Goal: Task Accomplishment & Management: Use online tool/utility

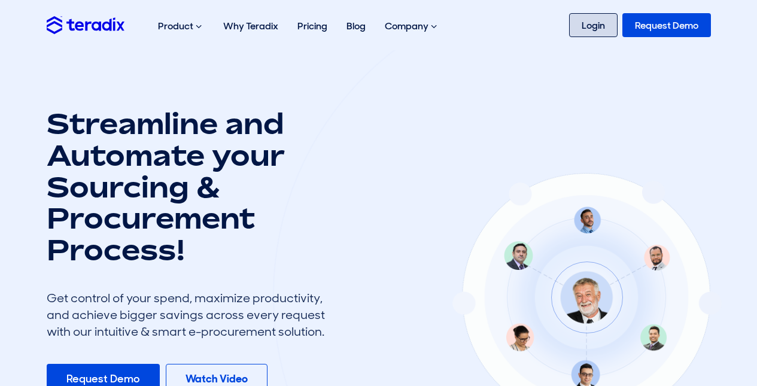
click at [574, 23] on link "Login" at bounding box center [593, 25] width 48 height 24
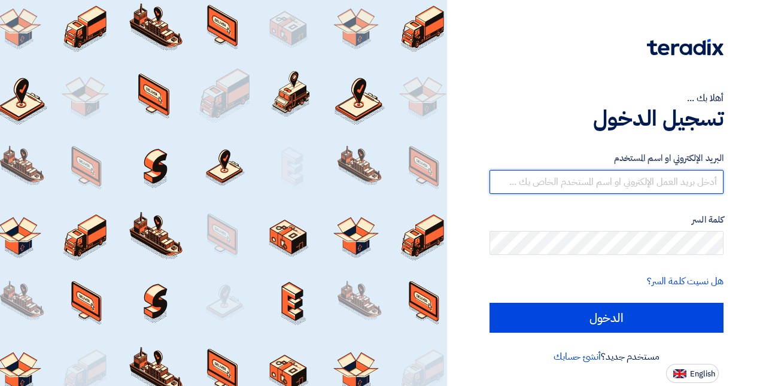
click at [693, 181] on input "text" at bounding box center [606, 182] width 234 height 24
type input "[EMAIL_ADDRESS][DOMAIN_NAME]"
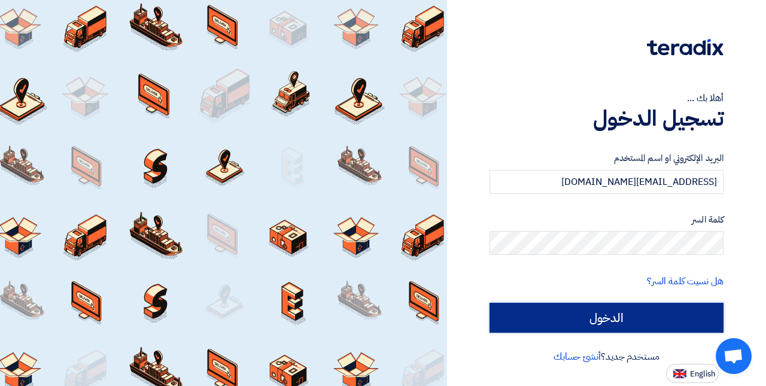
click at [602, 320] on input "الدخول" at bounding box center [606, 318] width 234 height 30
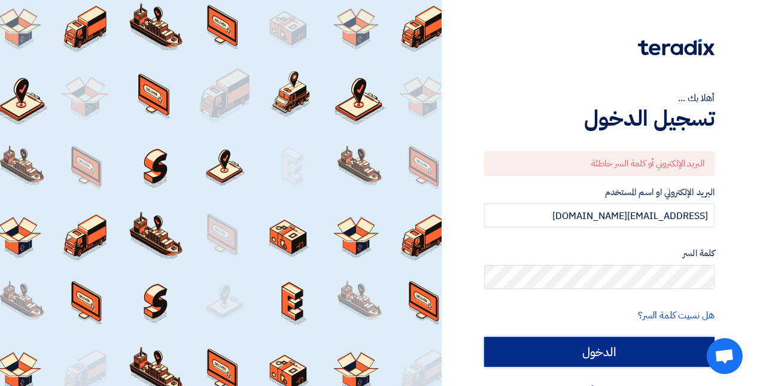
click at [617, 346] on input "الدخول" at bounding box center [599, 352] width 230 height 30
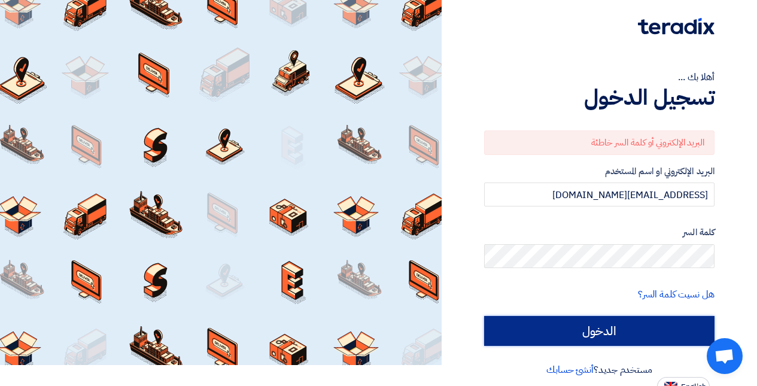
scroll to position [31, 0]
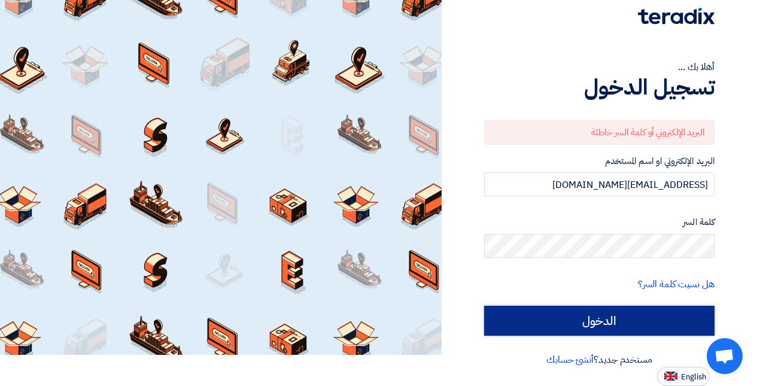
click at [632, 323] on input "الدخول" at bounding box center [599, 321] width 230 height 30
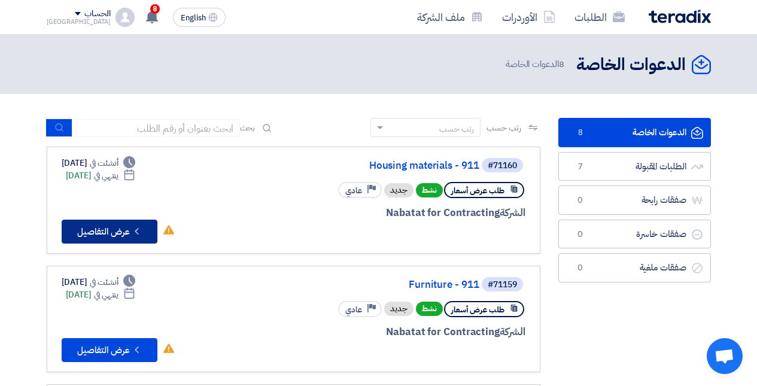
click at [103, 228] on button "Check details عرض التفاصيل" at bounding box center [110, 231] width 96 height 24
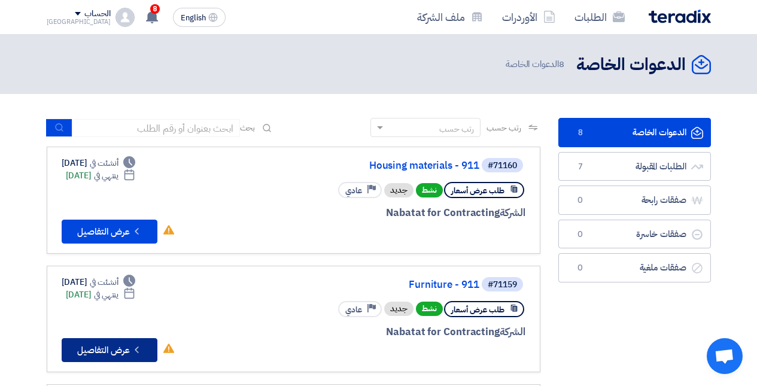
click at [116, 347] on button "Check details عرض التفاصيل" at bounding box center [110, 350] width 96 height 24
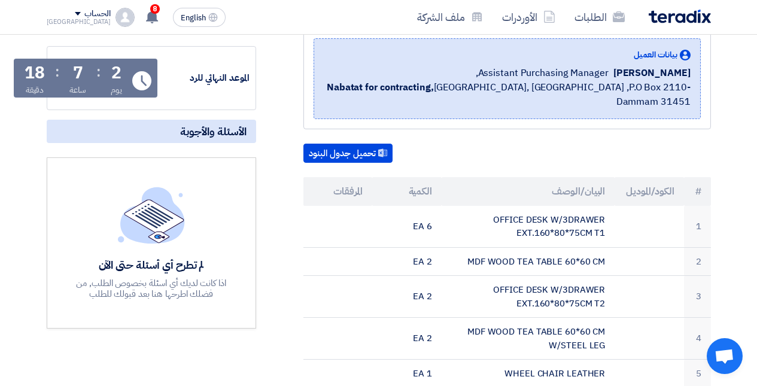
scroll to position [179, 0]
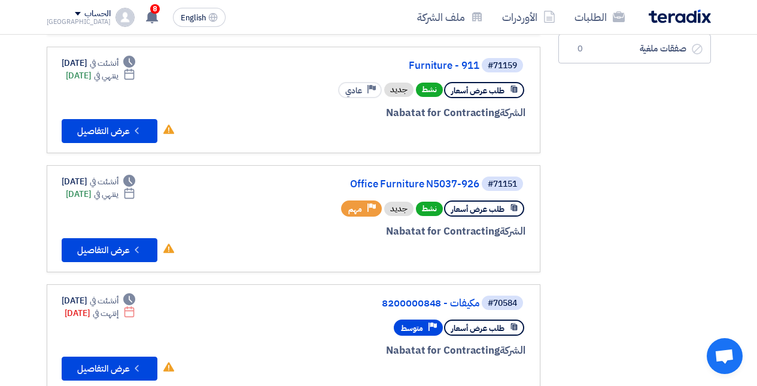
scroll to position [239, 0]
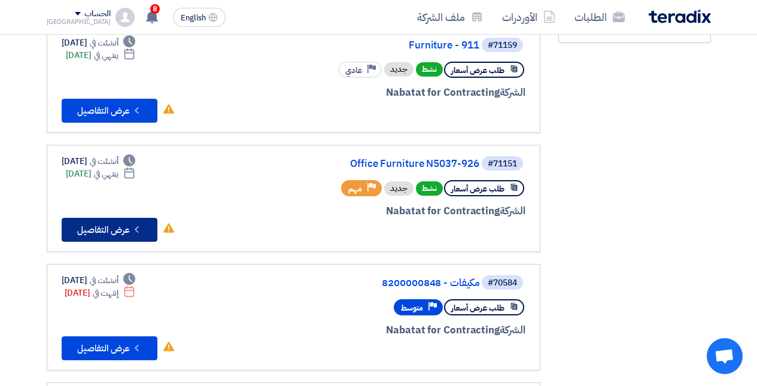
click at [105, 233] on button "Check details عرض التفاصيل" at bounding box center [110, 230] width 96 height 24
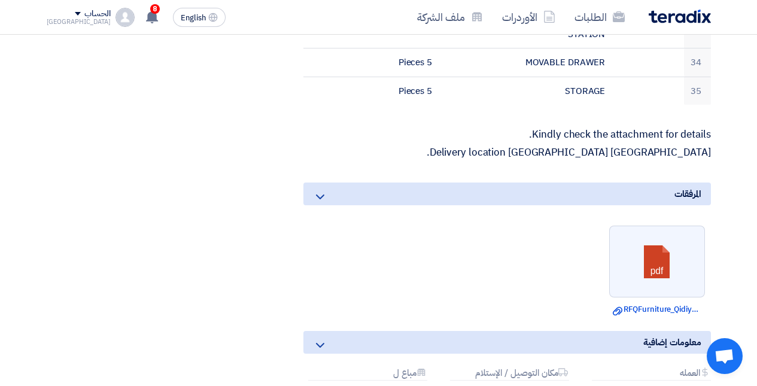
scroll to position [1376, 0]
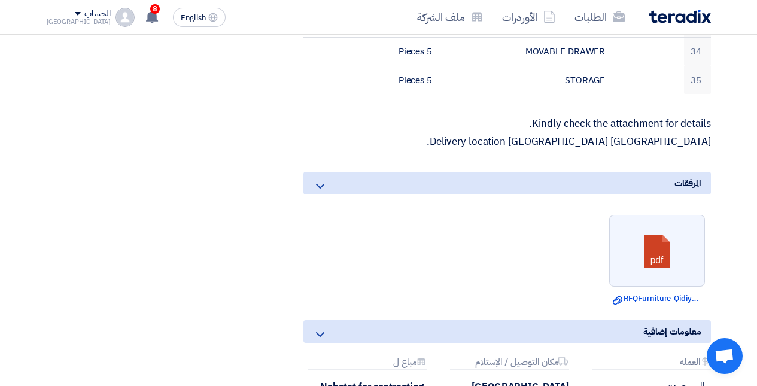
click at [657, 272] on link at bounding box center [657, 251] width 96 height 72
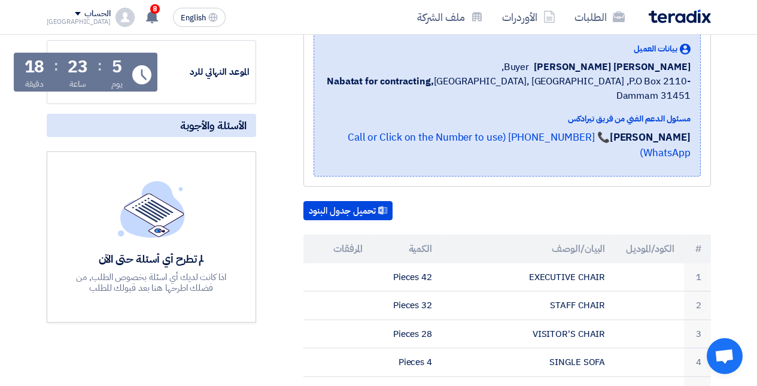
scroll to position [179, 0]
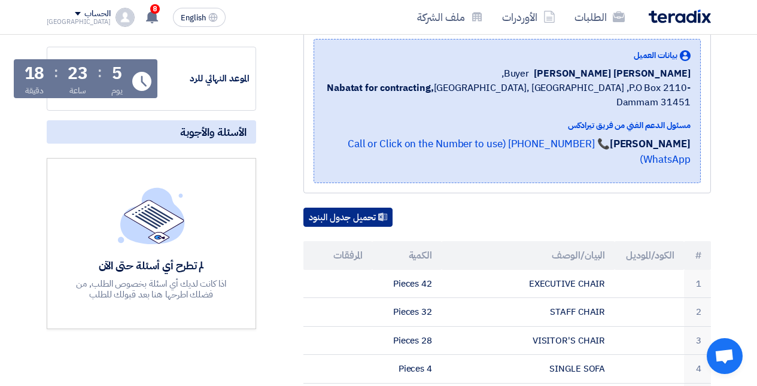
click at [348, 219] on button "تحميل جدول البنود" at bounding box center [347, 217] width 89 height 19
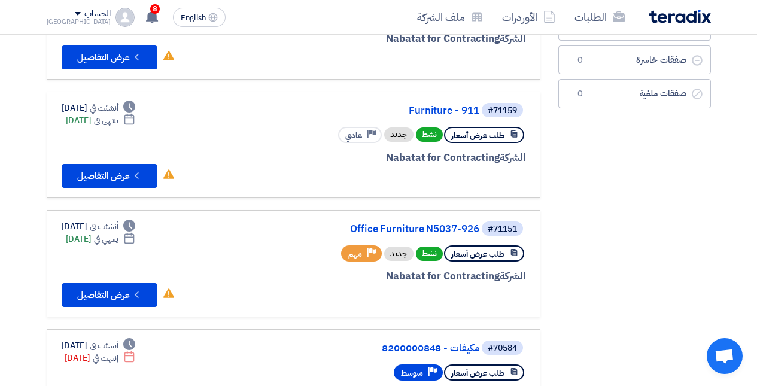
scroll to position [239, 0]
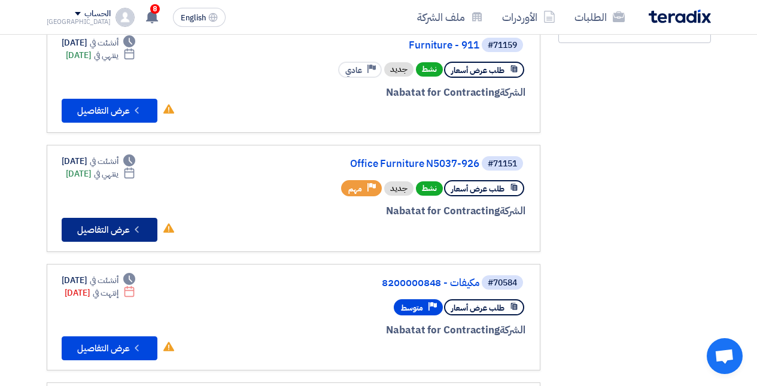
click at [113, 225] on button "Check details عرض التفاصيل" at bounding box center [110, 230] width 96 height 24
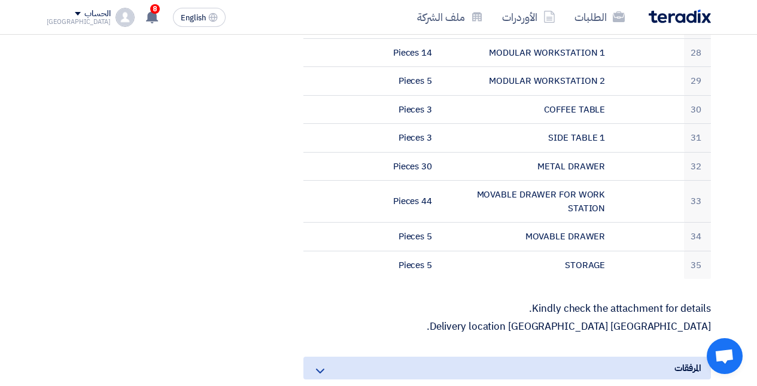
scroll to position [1376, 0]
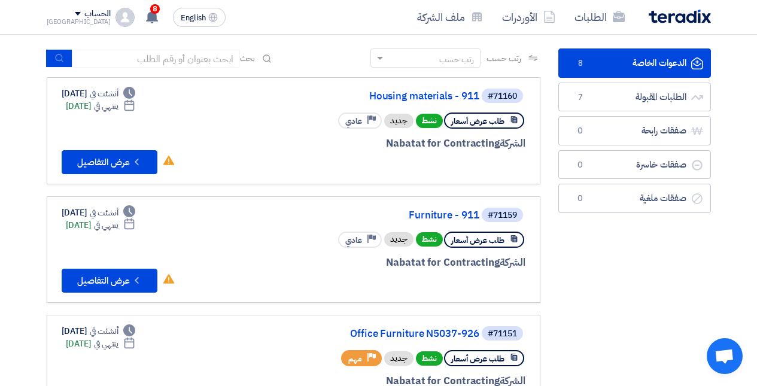
scroll to position [179, 0]
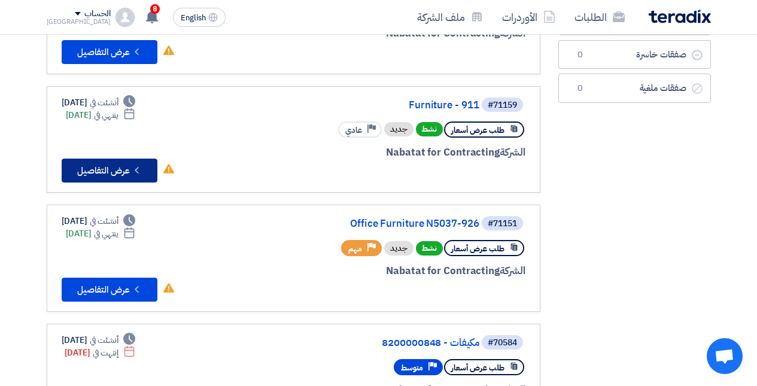
click at [110, 178] on button "Check details عرض التفاصيل" at bounding box center [110, 170] width 96 height 24
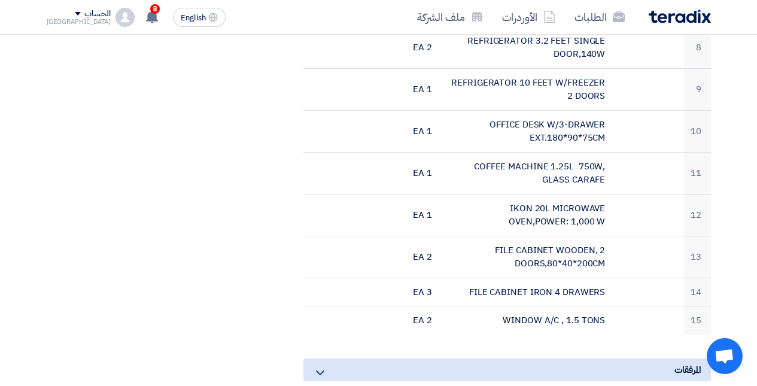
scroll to position [837, 0]
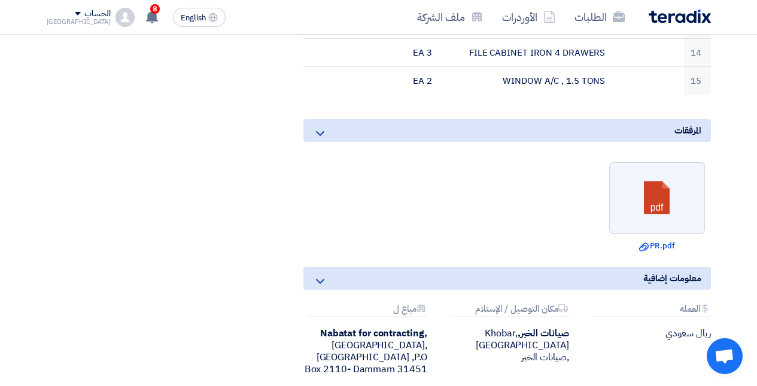
click at [648, 178] on link at bounding box center [657, 199] width 96 height 72
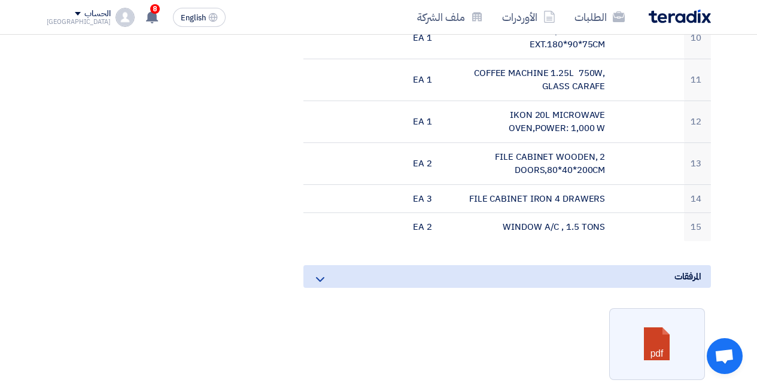
scroll to position [598, 0]
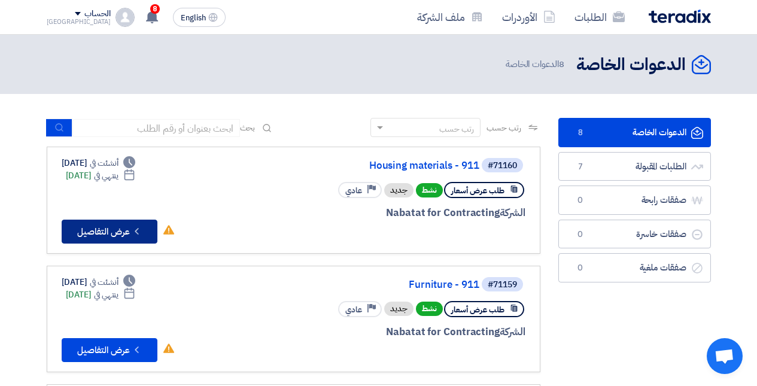
click at [126, 226] on button "Check details عرض التفاصيل" at bounding box center [110, 231] width 96 height 24
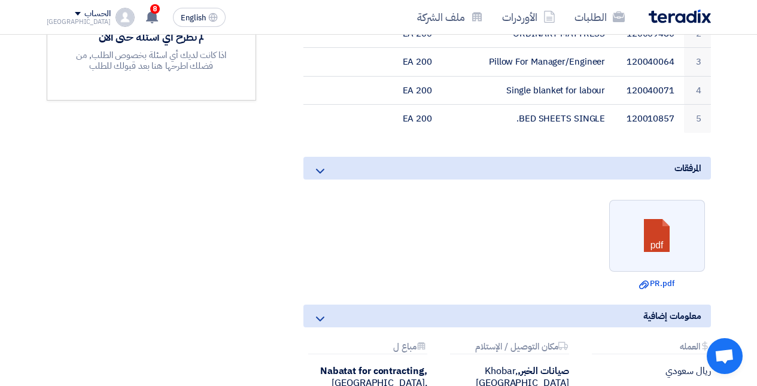
scroll to position [419, 0]
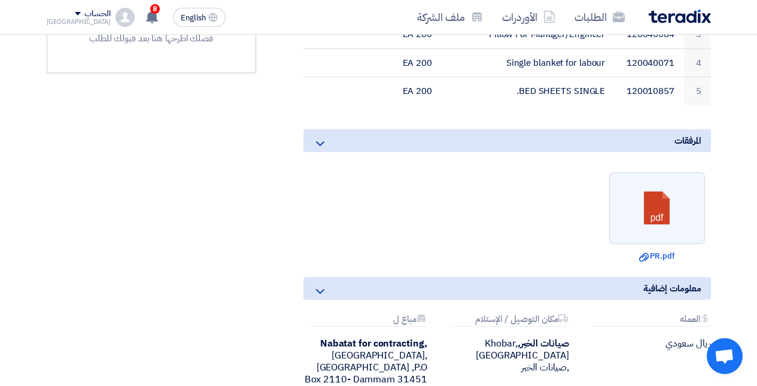
click at [642, 206] on link at bounding box center [657, 209] width 96 height 72
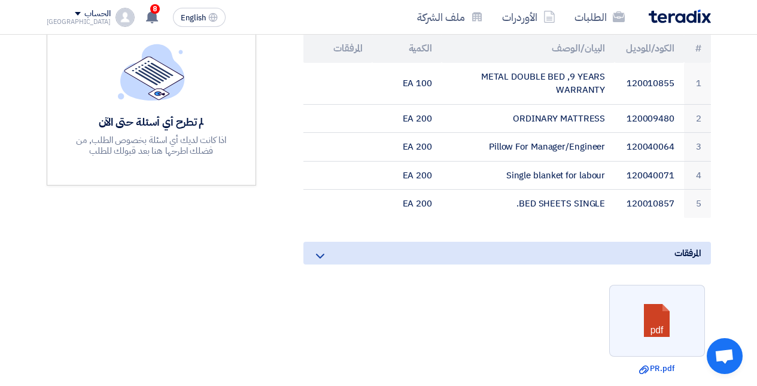
scroll to position [239, 0]
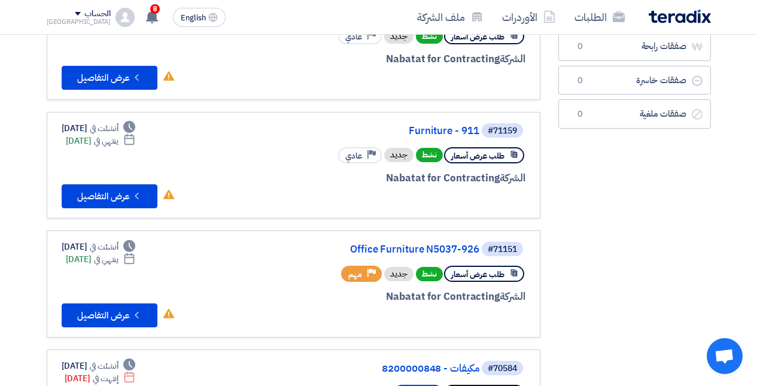
scroll to position [179, 0]
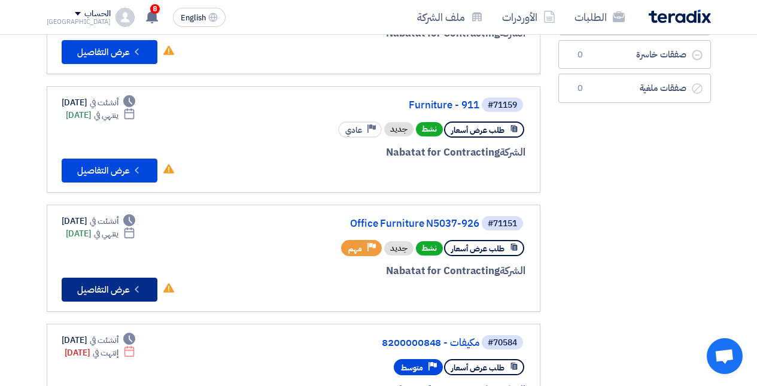
click at [120, 288] on button "Check details عرض التفاصيل" at bounding box center [110, 289] width 96 height 24
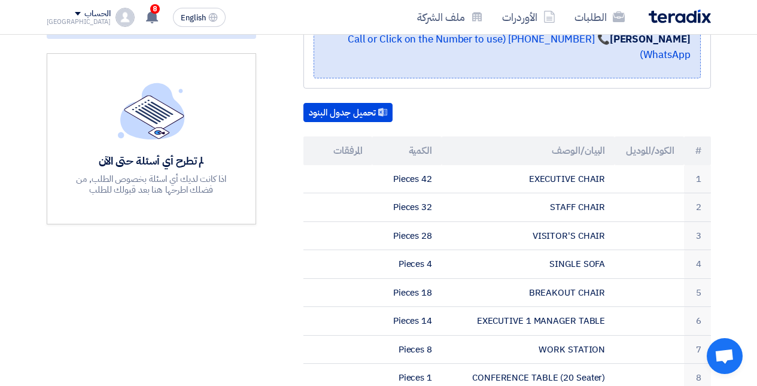
scroll to position [299, 0]
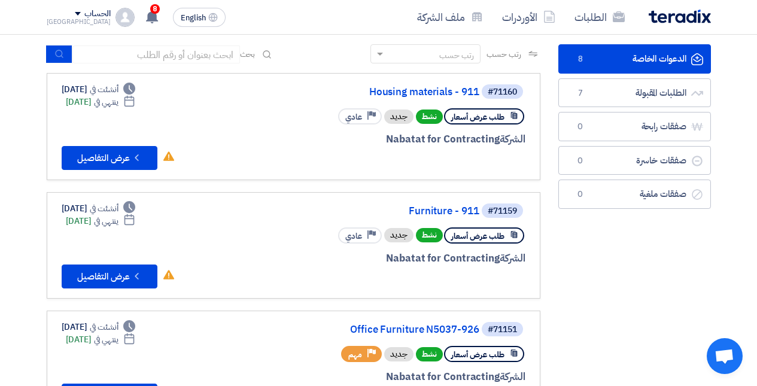
scroll to position [120, 0]
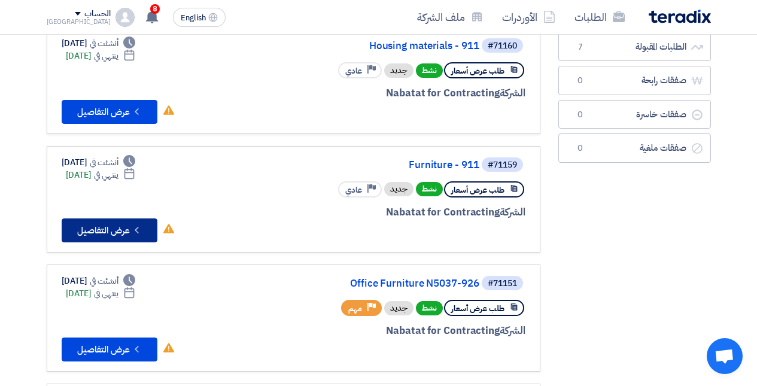
click at [137, 229] on icon "Check details" at bounding box center [136, 229] width 11 height 11
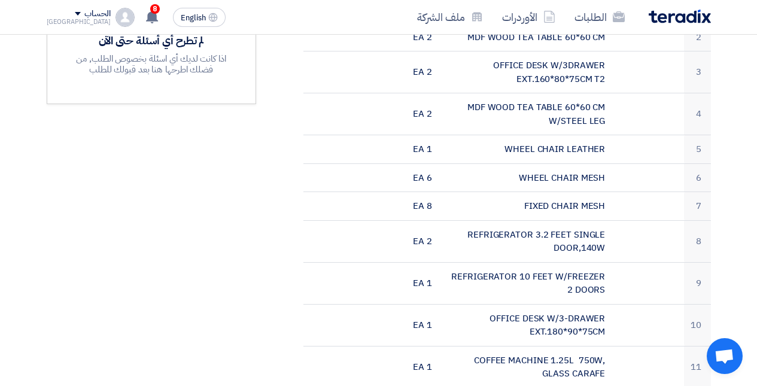
scroll to position [359, 0]
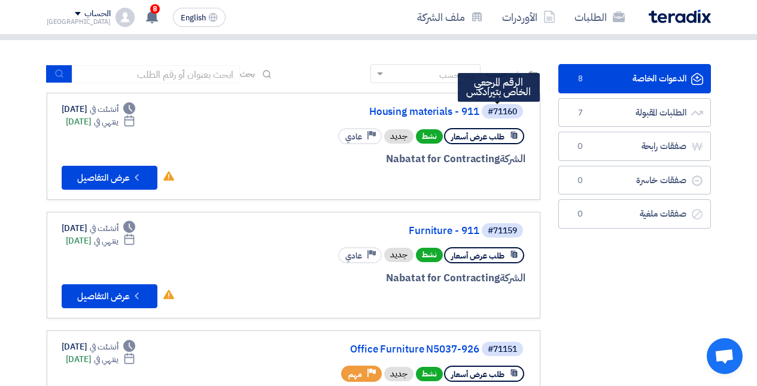
scroll to position [120, 0]
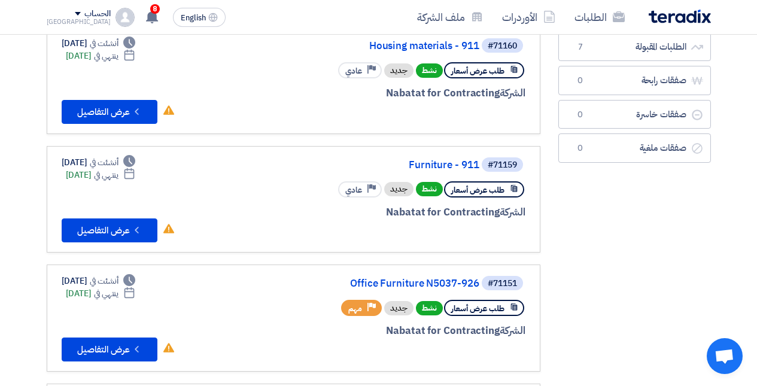
click at [411, 282] on link "Office Furniture N5037-926" at bounding box center [359, 283] width 239 height 11
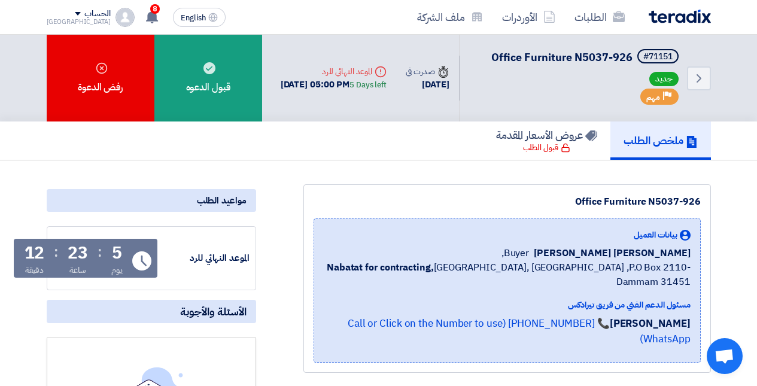
scroll to position [120, 0]
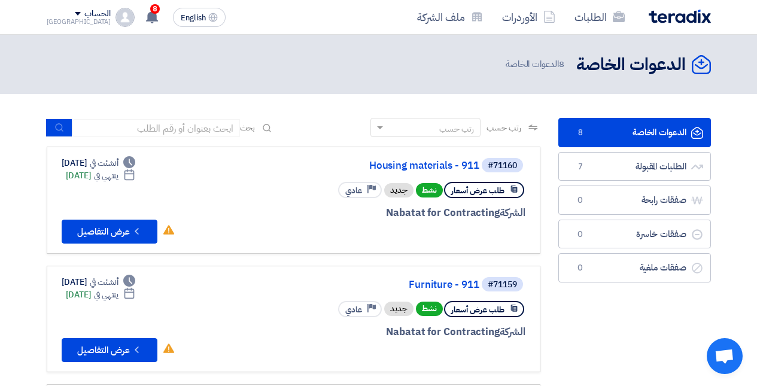
click at [416, 164] on link "Housing materials - 911" at bounding box center [359, 165] width 239 height 11
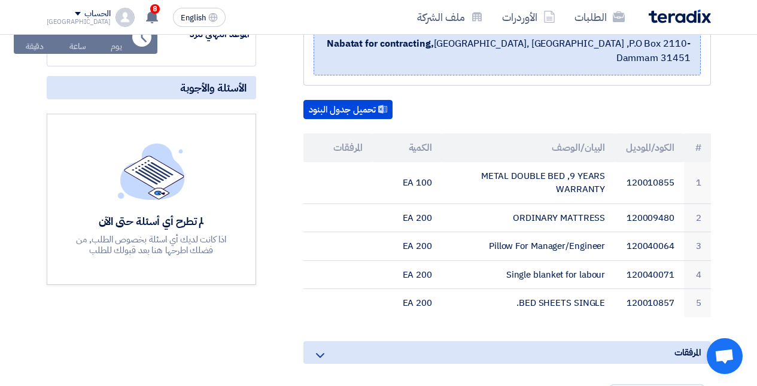
scroll to position [239, 0]
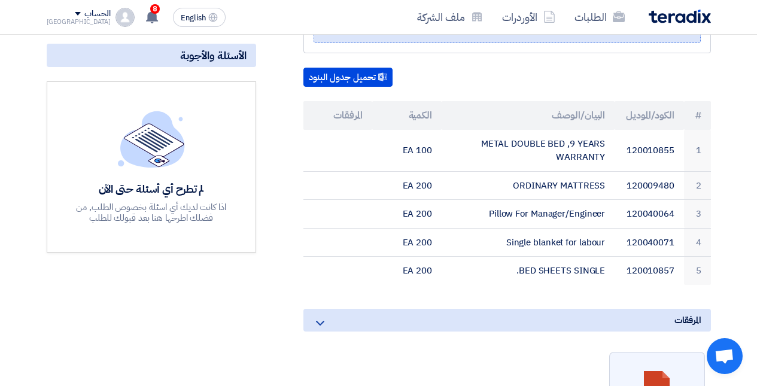
click at [577, 136] on td "METAL DOUBLE BED ,9 YEARS WARRANTY" at bounding box center [527, 151] width 173 height 42
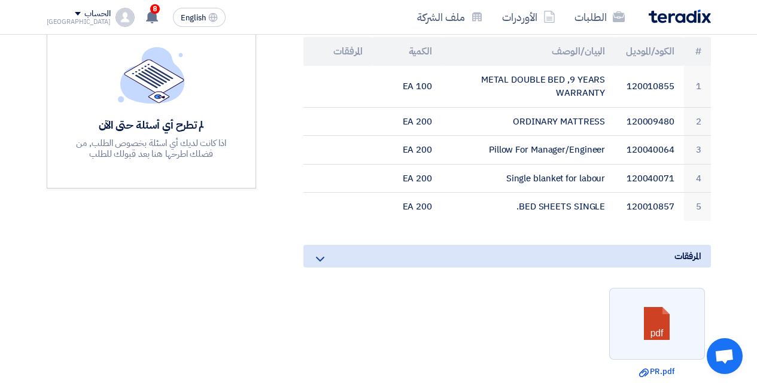
scroll to position [299, 0]
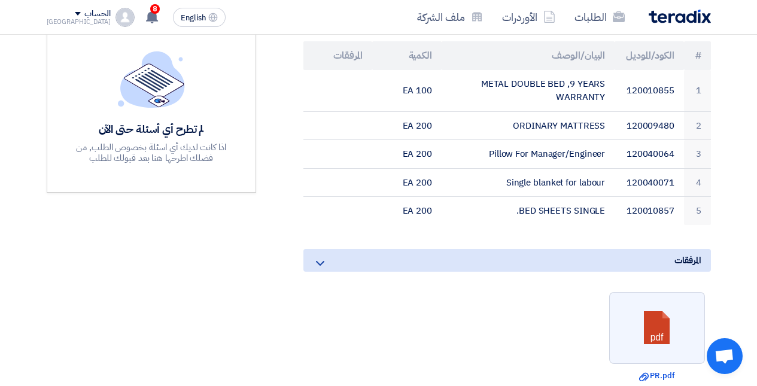
drag, startPoint x: 487, startPoint y: 70, endPoint x: 608, endPoint y: 69, distance: 120.2
click at [608, 70] on td "METAL DOUBLE BED ,9 YEARS WARRANTY" at bounding box center [527, 91] width 173 height 42
copy td "METAL DOUBLE BED ,9 YEARS"
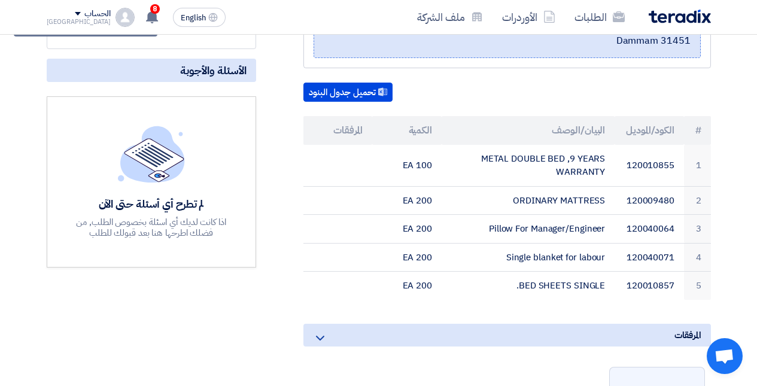
scroll to position [239, 0]
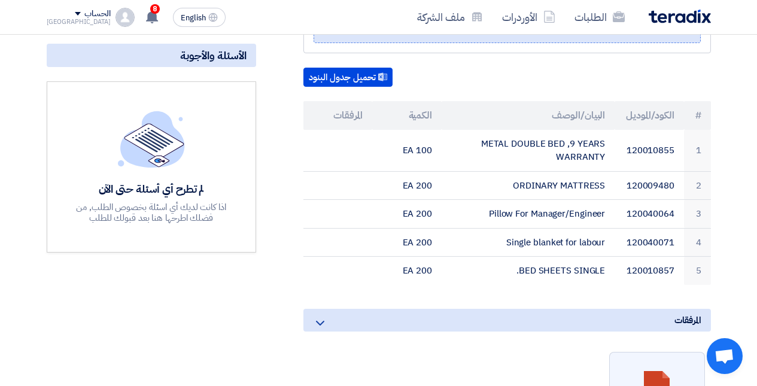
click at [675, 373] on link at bounding box center [657, 388] width 96 height 72
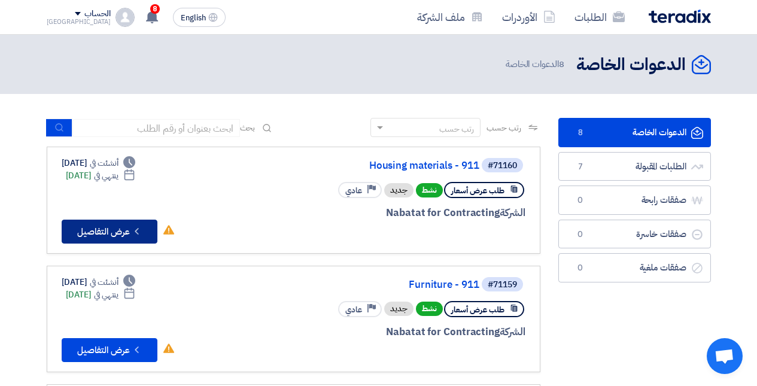
click at [139, 233] on icon "Check details" at bounding box center [136, 230] width 11 height 11
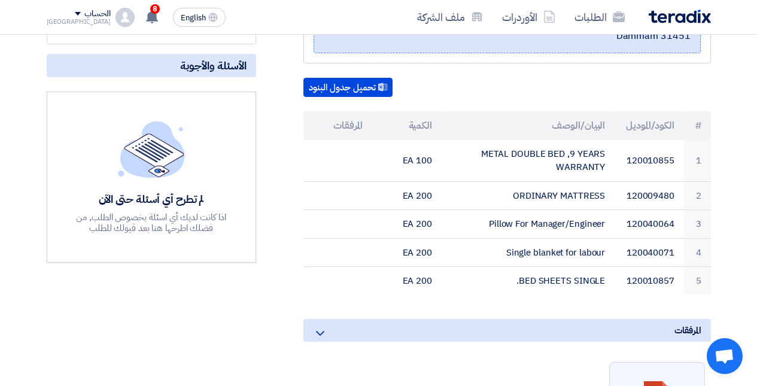
scroll to position [179, 0]
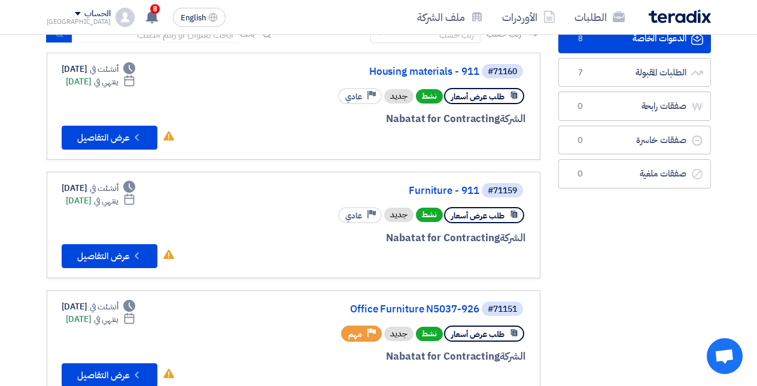
scroll to position [120, 0]
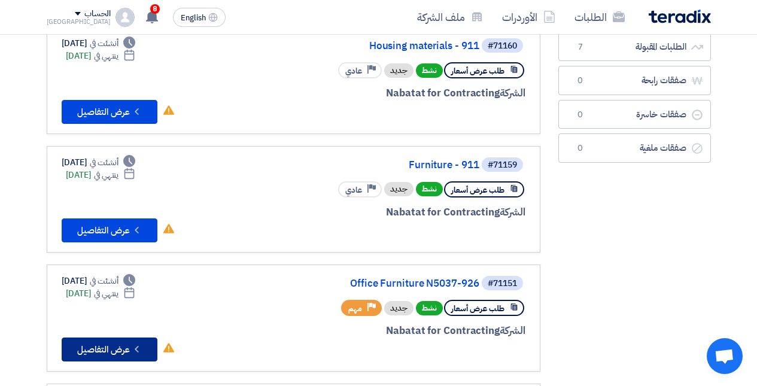
click at [118, 342] on button "Check details عرض التفاصيل" at bounding box center [110, 349] width 96 height 24
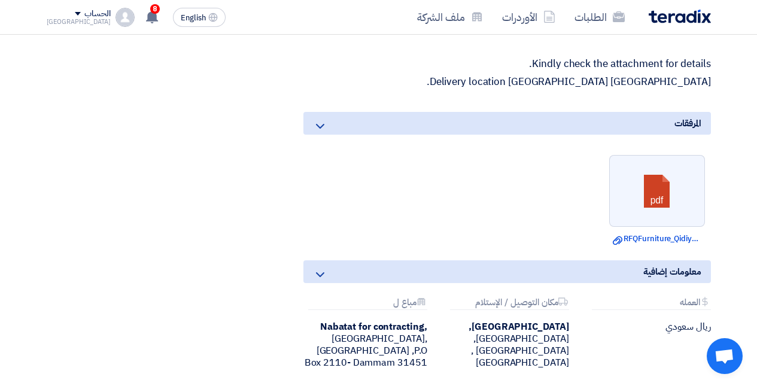
scroll to position [1555, 0]
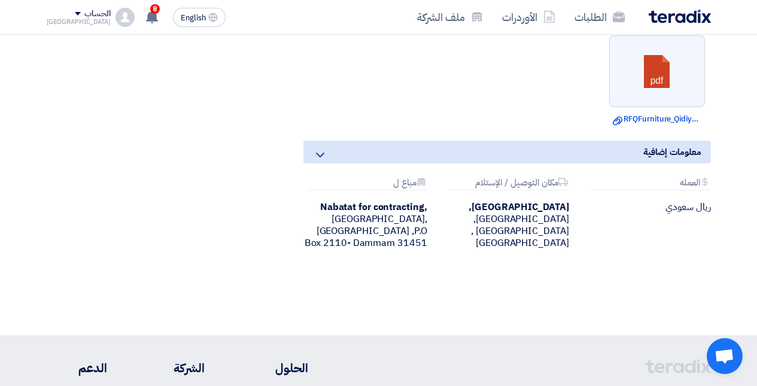
click at [652, 92] on link at bounding box center [657, 72] width 96 height 72
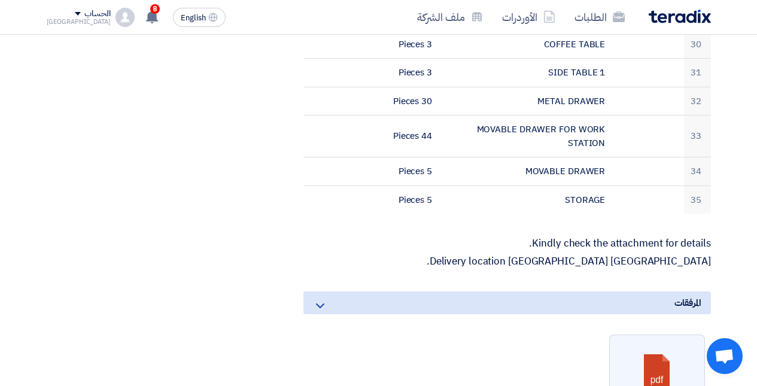
scroll to position [957, 0]
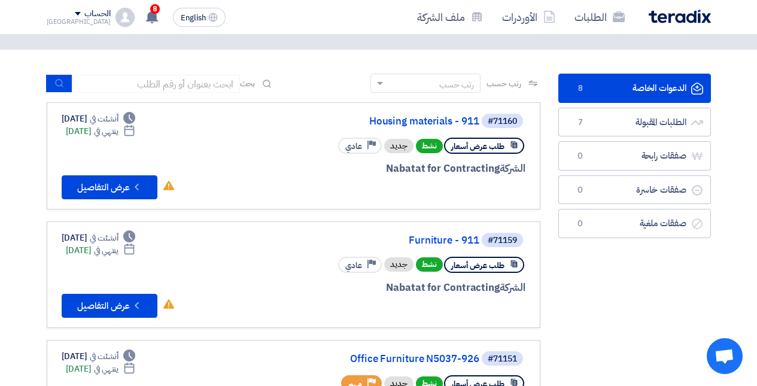
scroll to position [60, 0]
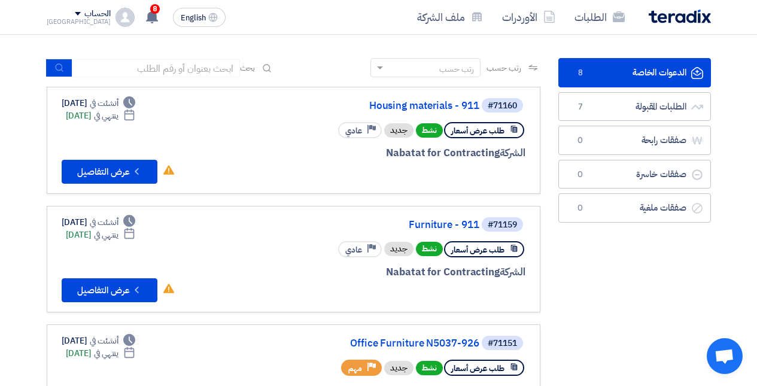
click at [458, 224] on link "Furniture - 911" at bounding box center [359, 224] width 239 height 11
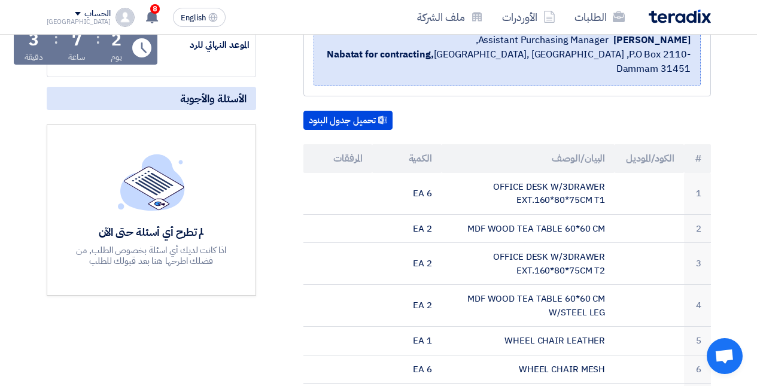
scroll to position [419, 0]
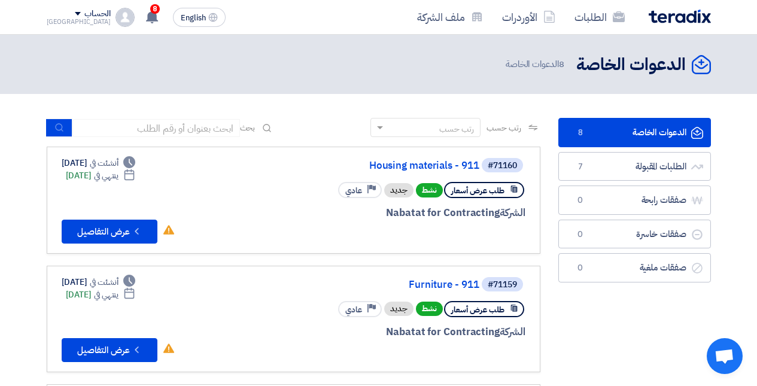
click at [407, 161] on link "Housing materials - 911" at bounding box center [359, 165] width 239 height 11
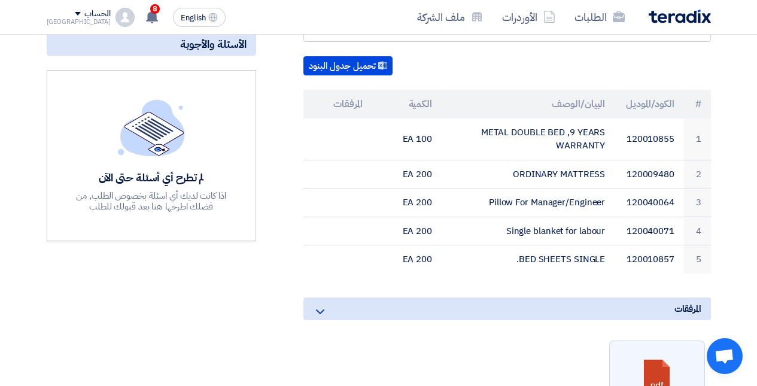
scroll to position [239, 0]
